Goal: Task Accomplishment & Management: Manage account settings

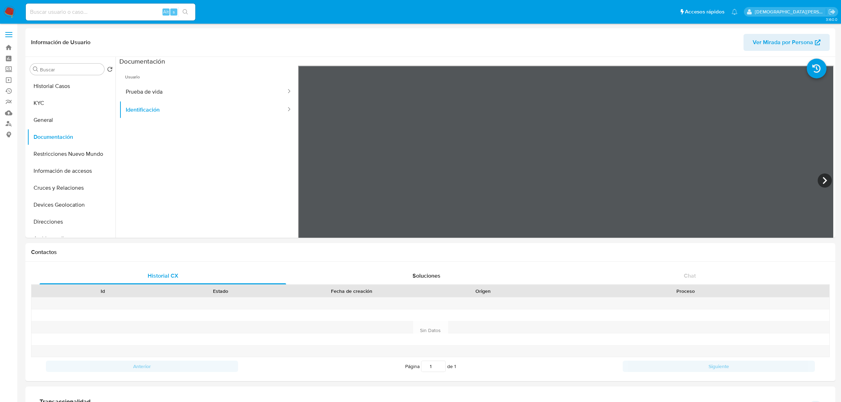
select select "10"
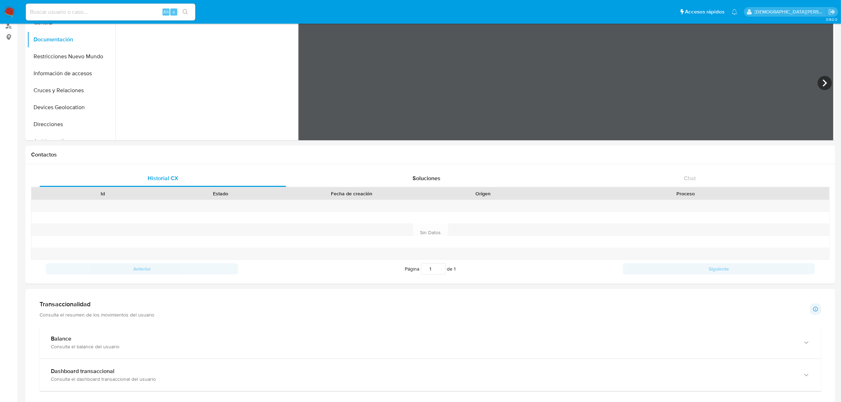
scroll to position [44, 0]
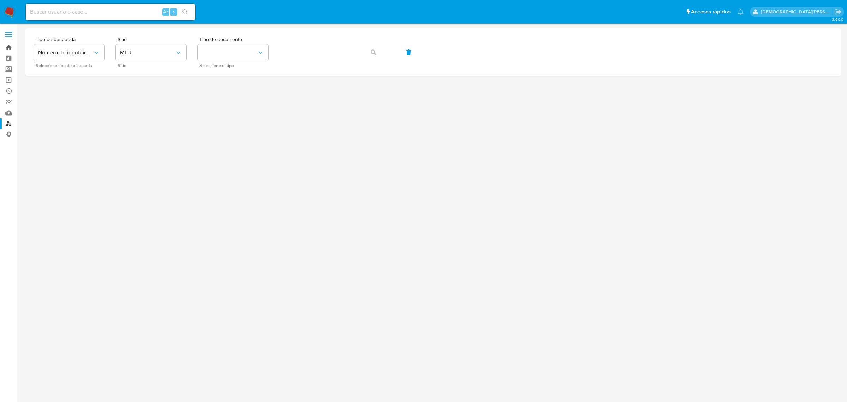
click at [12, 49] on link "Bandeja" at bounding box center [42, 47] width 84 height 11
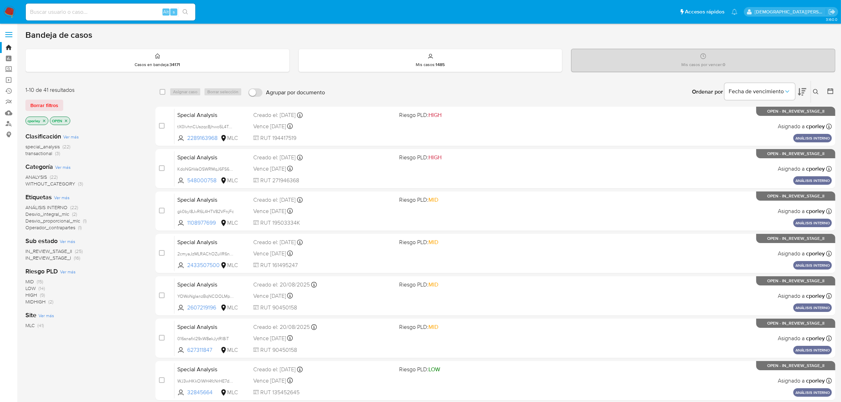
click at [826, 90] on div at bounding box center [828, 92] width 13 height 22
click at [828, 91] on icon at bounding box center [830, 91] width 7 height 7
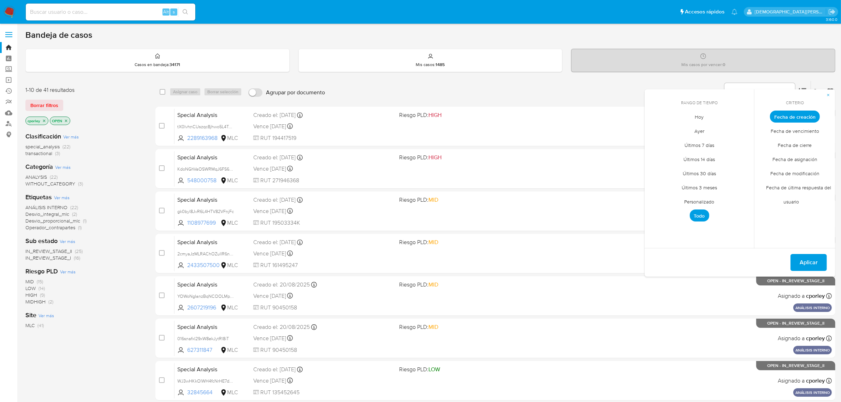
drag, startPoint x: 801, startPoint y: 144, endPoint x: 790, endPoint y: 147, distance: 11.7
click at [795, 147] on span "Fecha de cierre" at bounding box center [794, 145] width 49 height 14
click at [707, 204] on span "Personalizado" at bounding box center [699, 202] width 45 height 14
click at [654, 130] on icon "Mes anterior" at bounding box center [655, 129] width 8 height 8
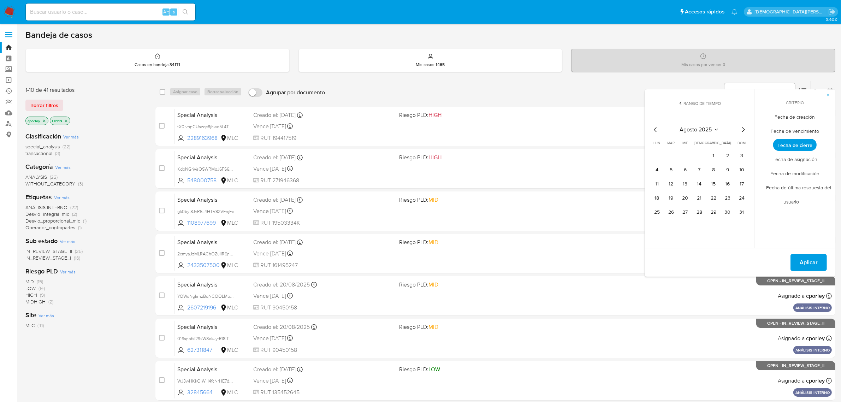
click at [654, 130] on icon "Mes anterior" at bounding box center [655, 129] width 8 height 8
click at [740, 130] on icon "Mes siguiente" at bounding box center [743, 129] width 8 height 8
click at [712, 154] on button "1" at bounding box center [713, 155] width 11 height 11
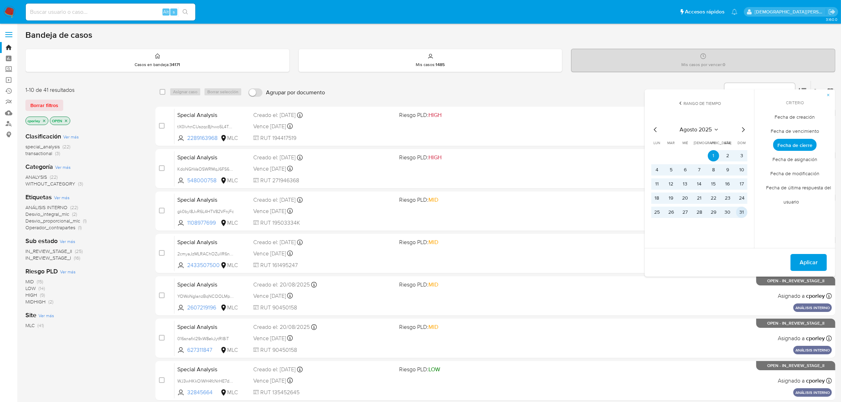
click at [744, 214] on button "31" at bounding box center [741, 212] width 11 height 11
click at [808, 259] on span "Aplicar" at bounding box center [808, 263] width 18 height 16
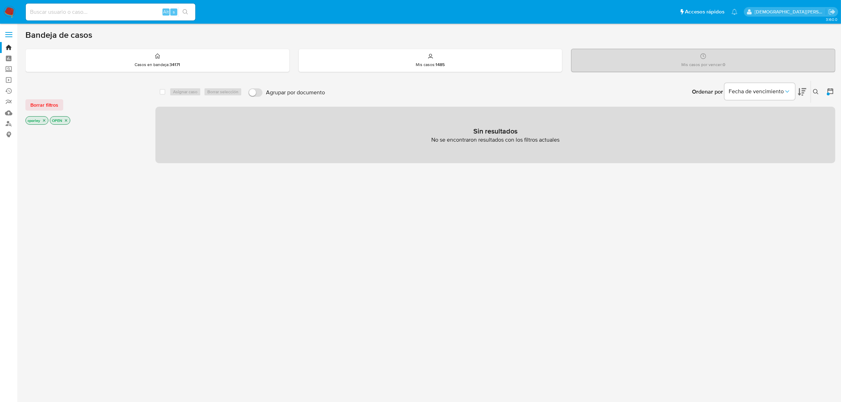
click at [65, 120] on icon "close-filter" at bounding box center [66, 120] width 4 height 4
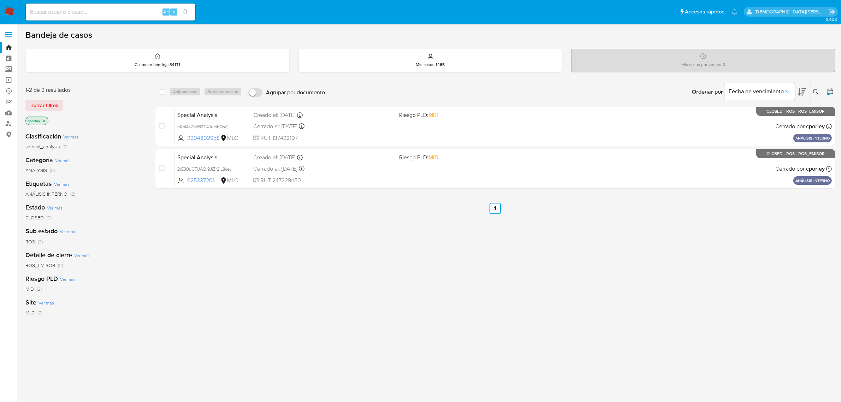
click at [44, 122] on icon "close-filter" at bounding box center [44, 121] width 4 height 4
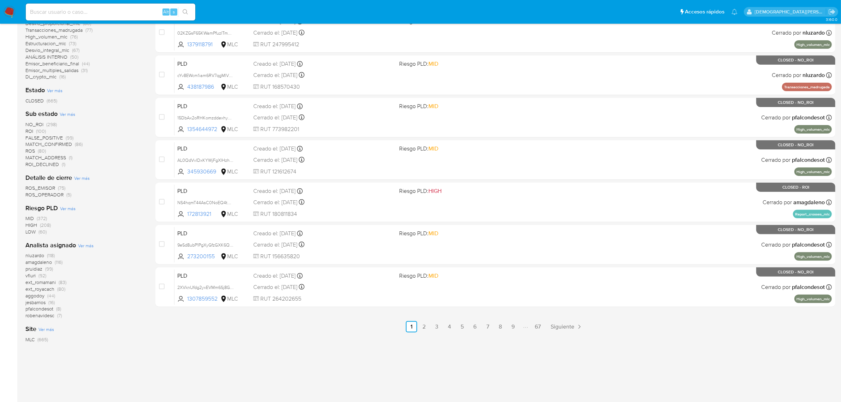
scroll to position [225, 0]
